Goal: Task Accomplishment & Management: Use online tool/utility

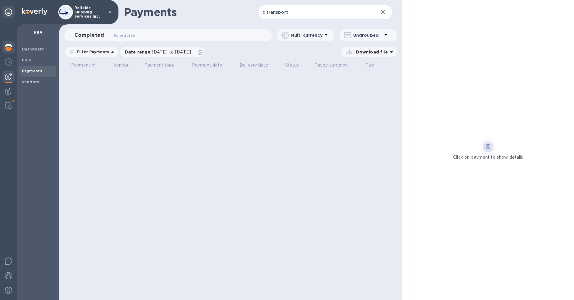
click at [9, 49] on img at bounding box center [8, 47] width 7 height 7
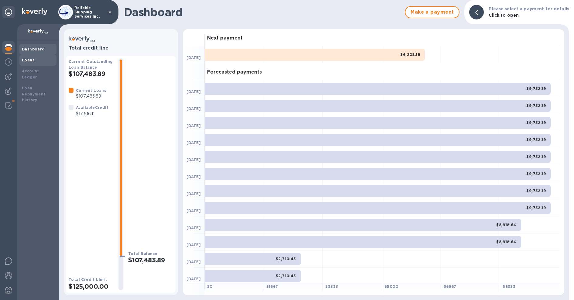
click at [39, 60] on div "Loans" at bounding box center [38, 60] width 32 height 6
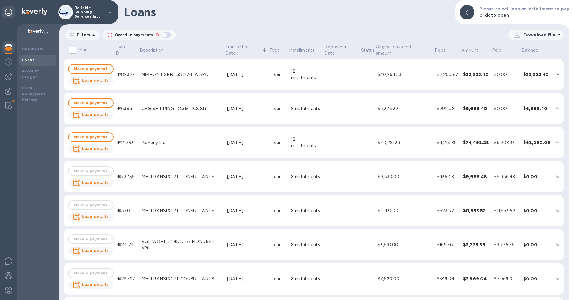
click at [87, 36] on p "Filters" at bounding box center [82, 34] width 16 height 5
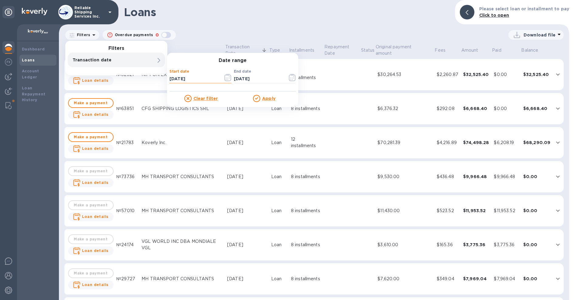
click at [192, 77] on input "07/11/2025" at bounding box center [194, 78] width 49 height 9
click at [172, 78] on input "07/11/2025" at bounding box center [194, 78] width 49 height 9
type input "01/01/1202"
click at [197, 76] on input "01/01/1202" at bounding box center [194, 78] width 49 height 9
click at [197, 78] on input "01/01/1202" at bounding box center [194, 78] width 49 height 9
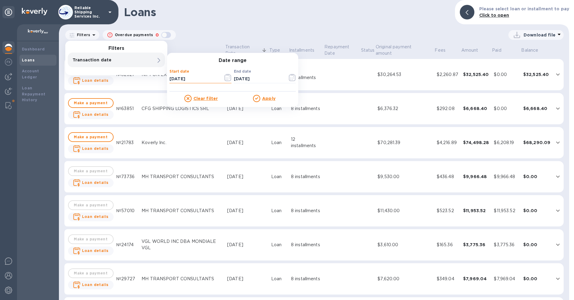
type input "01/01/2025"
click at [269, 99] on u "Apply" at bounding box center [268, 98] width 13 height 5
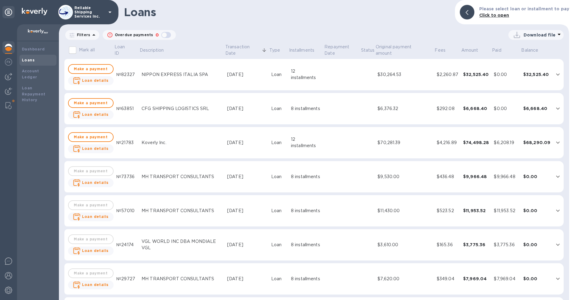
click at [551, 36] on p "Download file" at bounding box center [540, 35] width 32 height 6
click at [539, 50] on li "XLSX file" at bounding box center [536, 49] width 41 height 17
click at [447, 50] on span "Fees" at bounding box center [444, 50] width 19 height 6
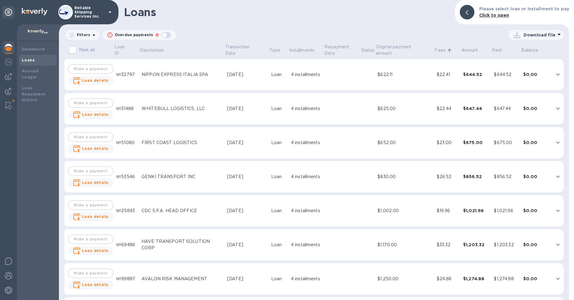
click at [447, 50] on span "Fees" at bounding box center [444, 50] width 19 height 6
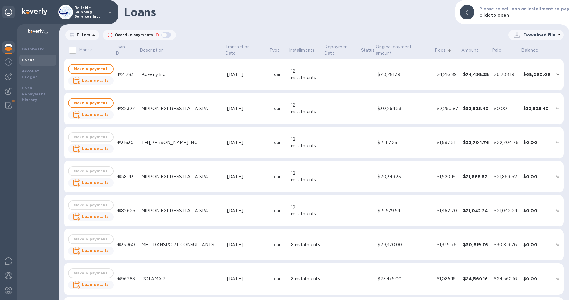
click at [544, 32] on p "Download file" at bounding box center [540, 35] width 32 height 6
click at [404, 33] on div at bounding box center [287, 150] width 574 height 300
click at [222, 48] on th "Description" at bounding box center [182, 51] width 86 height 16
click at [237, 52] on p "Transaction Date" at bounding box center [242, 50] width 35 height 13
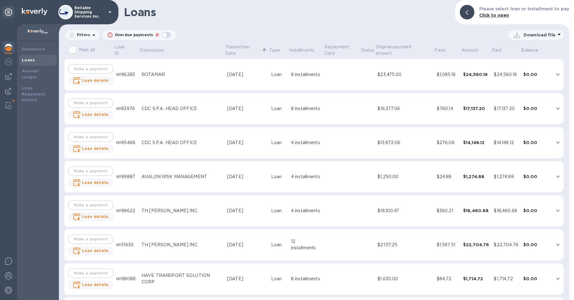
click at [540, 34] on p "Download file" at bounding box center [540, 35] width 32 height 6
click at [527, 63] on li "PDF file" at bounding box center [536, 66] width 41 height 17
click at [527, 35] on p "Download file" at bounding box center [540, 35] width 32 height 6
click at [460, 30] on div at bounding box center [287, 150] width 574 height 300
click at [526, 33] on p "Download file" at bounding box center [540, 35] width 32 height 6
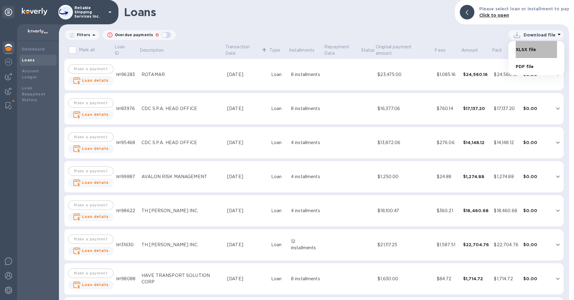
click at [525, 47] on li "XLSX file" at bounding box center [536, 49] width 41 height 17
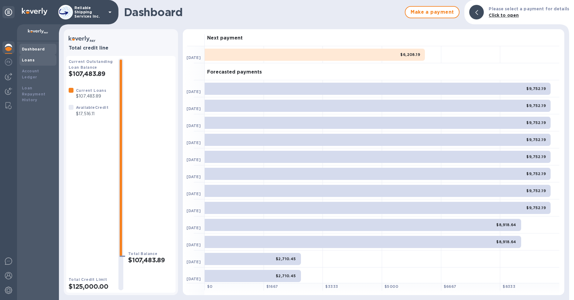
click at [22, 64] on div "Loans" at bounding box center [37, 60] width 37 height 11
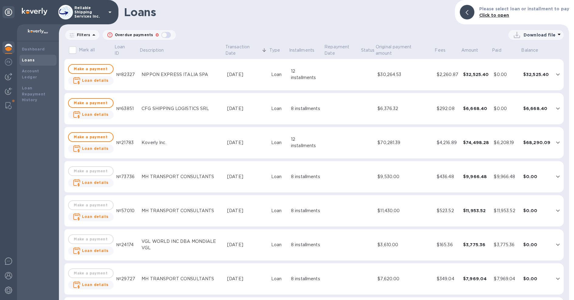
click at [541, 38] on p "Download file" at bounding box center [540, 35] width 32 height 6
click at [454, 34] on div at bounding box center [287, 150] width 574 height 300
click at [81, 34] on p "Filters" at bounding box center [82, 34] width 16 height 5
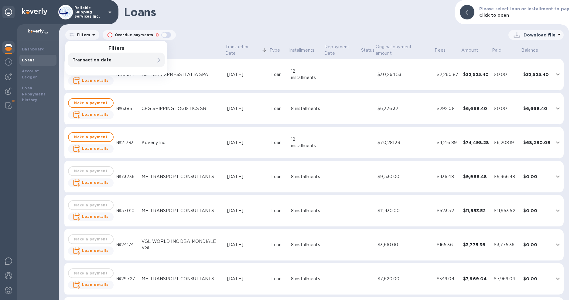
click at [122, 59] on p "Transaction date" at bounding box center [106, 60] width 67 height 6
click at [227, 78] on icon "button" at bounding box center [228, 77] width 7 height 7
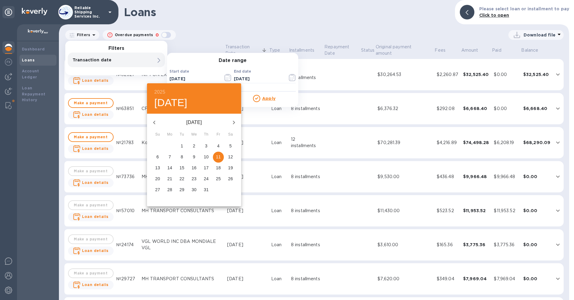
click at [154, 121] on icon "button" at bounding box center [154, 122] width 7 height 7
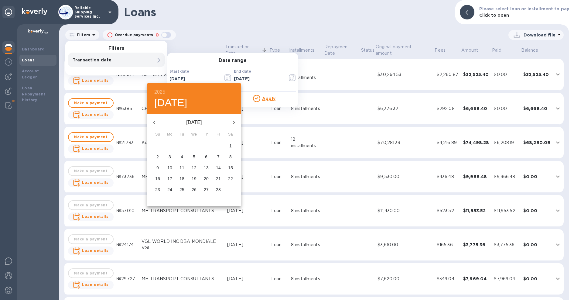
click at [154, 121] on icon "button" at bounding box center [154, 122] width 7 height 7
click at [198, 144] on span "1" at bounding box center [194, 146] width 11 height 6
type input "01/01/2025"
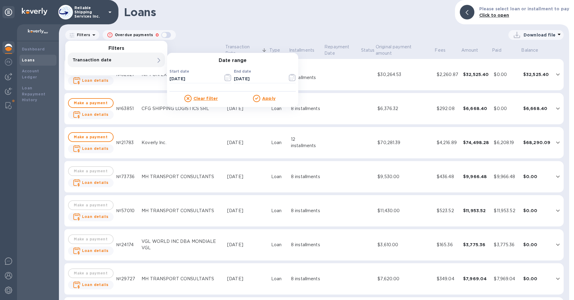
click at [268, 97] on u "Apply" at bounding box center [268, 98] width 13 height 5
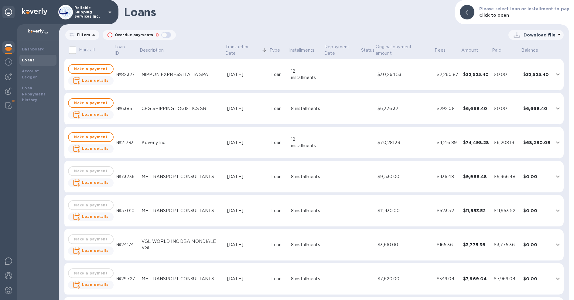
click at [537, 36] on p "Download file" at bounding box center [540, 35] width 32 height 6
click at [541, 52] on li "XLSX file" at bounding box center [536, 49] width 41 height 17
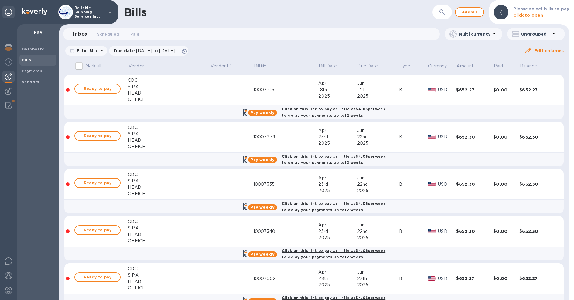
click at [441, 13] on icon "button" at bounding box center [442, 12] width 7 height 7
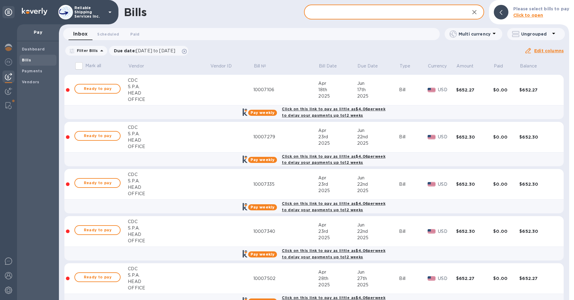
click at [441, 13] on input "text" at bounding box center [384, 12] width 161 height 15
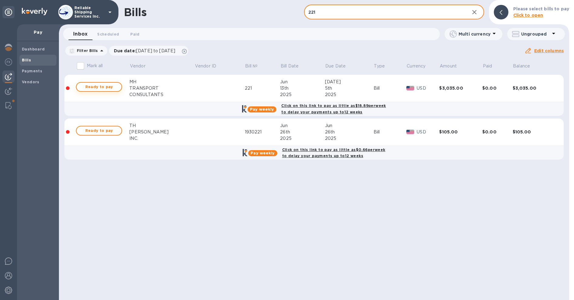
type input "221"
click at [115, 85] on span "Ready to pay" at bounding box center [98, 86] width 35 height 7
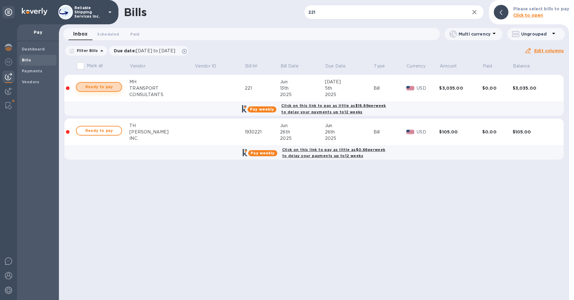
click at [111, 88] on span "Ready to pay" at bounding box center [98, 86] width 35 height 7
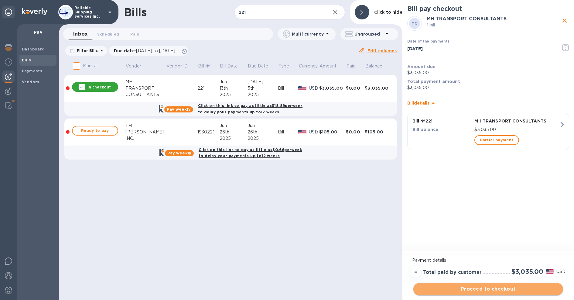
click at [467, 291] on span "Proceed to checkout" at bounding box center [488, 288] width 140 height 7
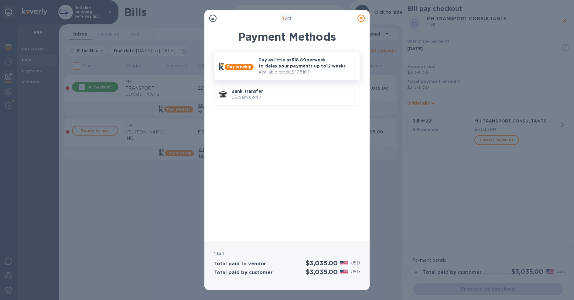
click at [279, 75] on p "Available credit: $17,516.11" at bounding box center [307, 72] width 96 height 6
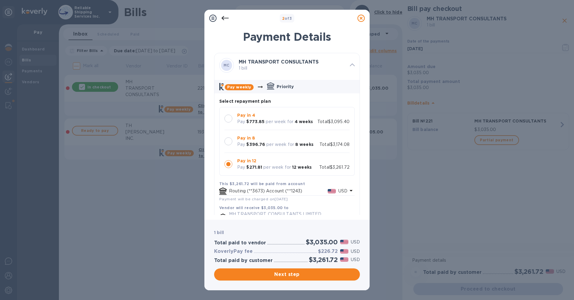
click at [228, 139] on div at bounding box center [229, 141] width 8 height 8
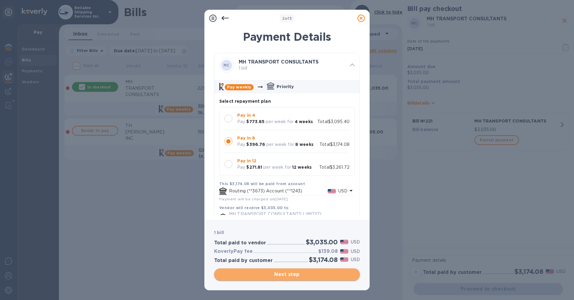
click at [303, 274] on span "Next step" at bounding box center [287, 274] width 136 height 7
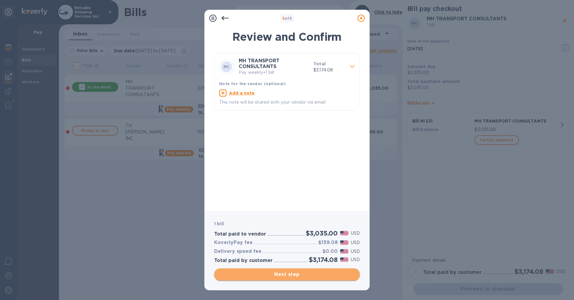
click at [308, 272] on span "Next step" at bounding box center [287, 274] width 136 height 7
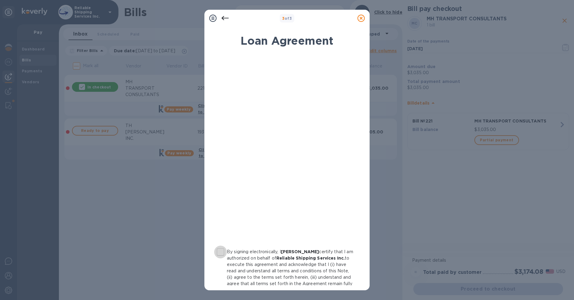
click at [223, 248] on input "By signing electronically, I [PERSON_NAME] certify that I am authorized on beha…" at bounding box center [220, 252] width 13 height 13
checkbox input "true"
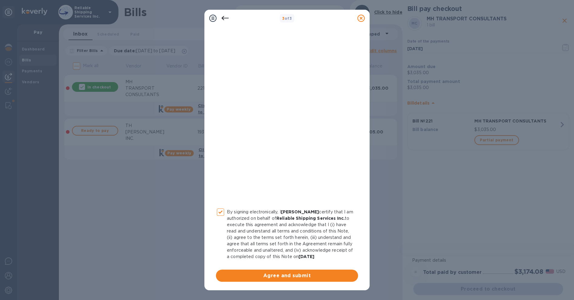
drag, startPoint x: 306, startPoint y: 279, endPoint x: 308, endPoint y: 276, distance: 3.9
click at [306, 279] on span "Agree and submit" at bounding box center [287, 275] width 132 height 7
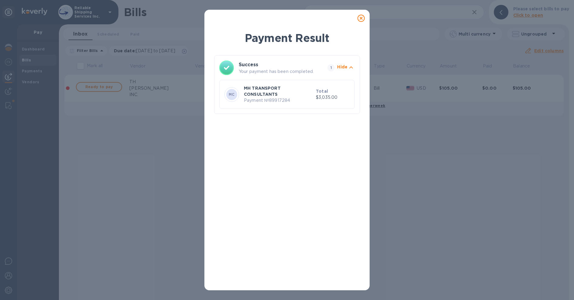
click at [361, 18] on icon at bounding box center [361, 18] width 7 height 7
